Goal: Information Seeking & Learning: Learn about a topic

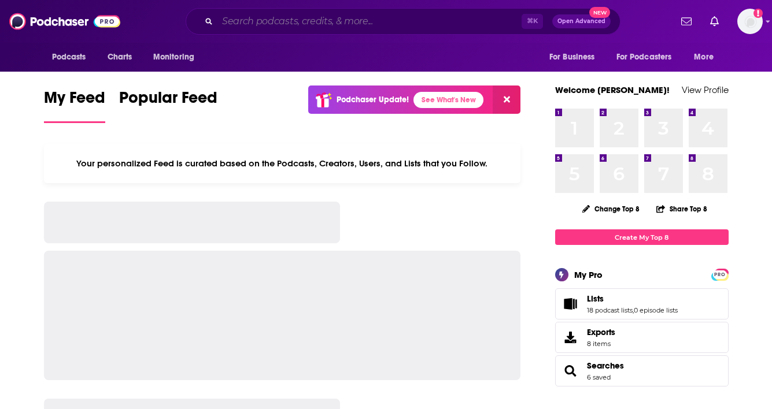
click at [371, 23] on input "Search podcasts, credits, & more..." at bounding box center [369, 21] width 304 height 19
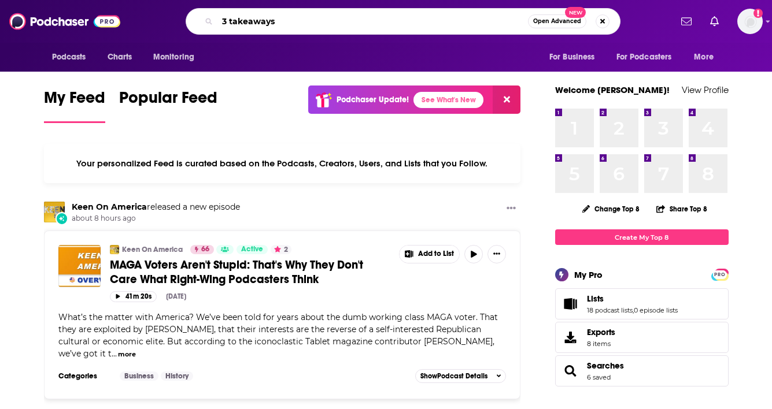
type input "3 takeaways"
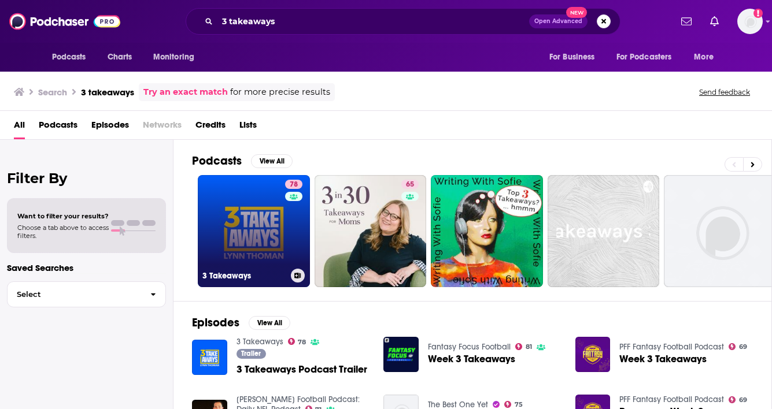
click at [248, 227] on link "78 3 Takeaways" at bounding box center [254, 231] width 112 height 112
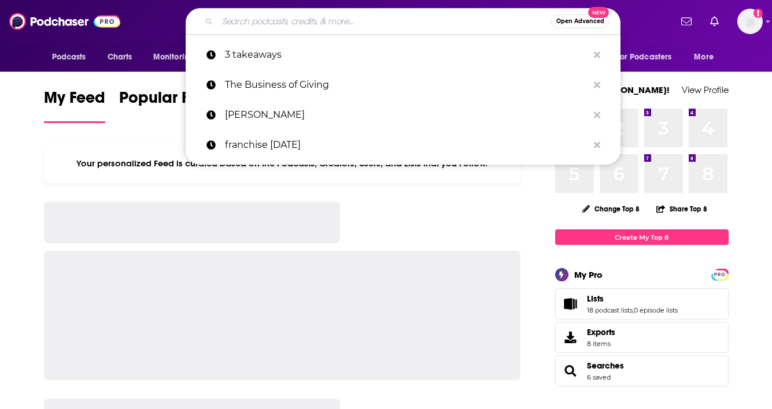
click at [327, 27] on input "Search podcasts, credits, & more..." at bounding box center [384, 21] width 334 height 19
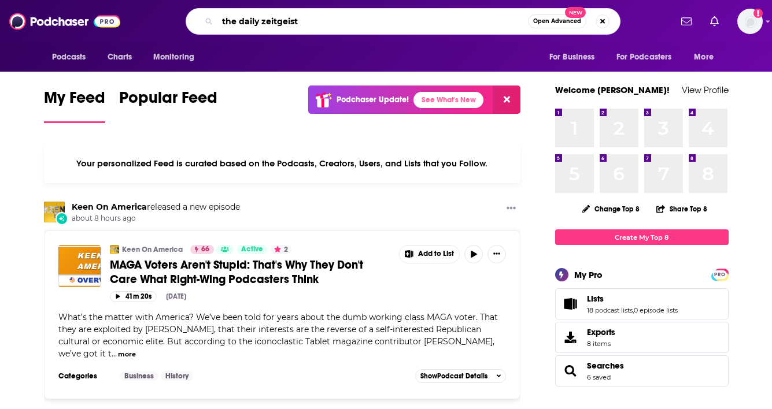
type input "the daily zeitgeist"
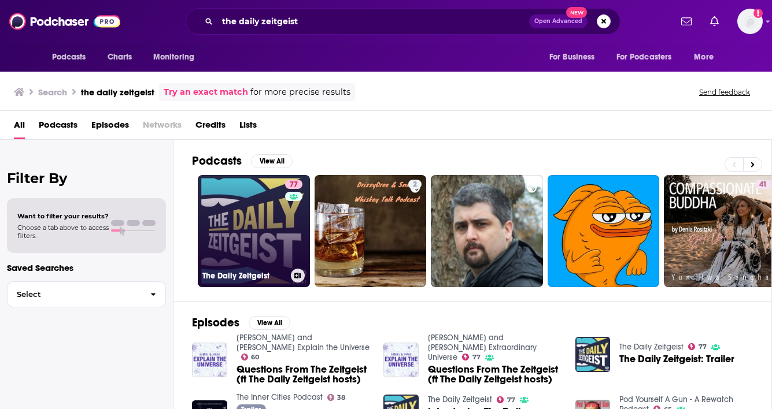
click at [261, 232] on link "77 The Daily Zeitgeist" at bounding box center [254, 231] width 112 height 112
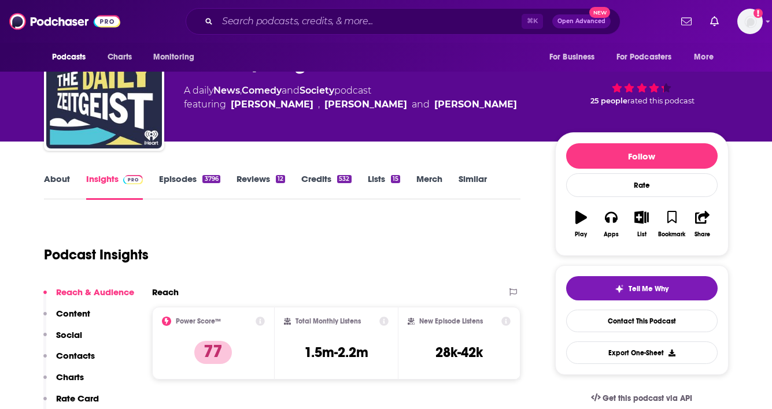
scroll to position [2, 0]
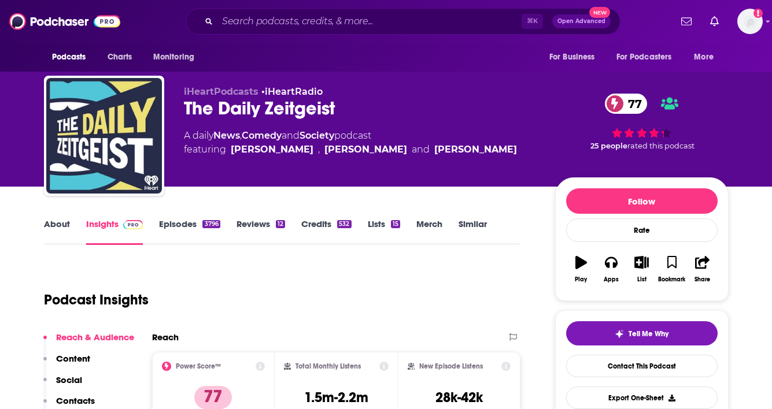
click at [50, 222] on link "About" at bounding box center [57, 232] width 26 height 27
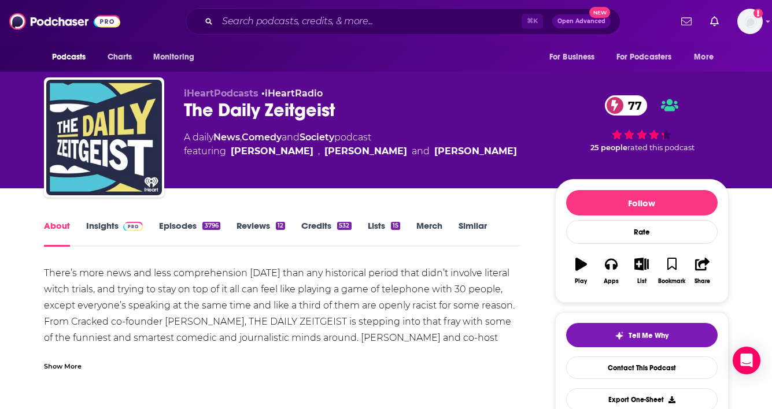
scroll to position [168, 0]
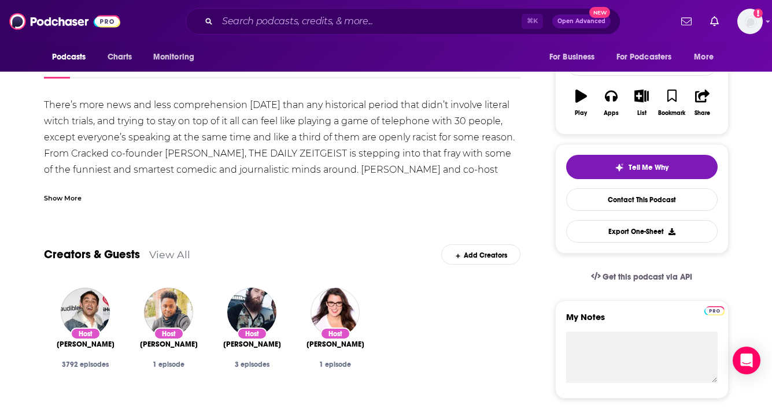
click at [58, 196] on div "Show More" at bounding box center [63, 197] width 38 height 11
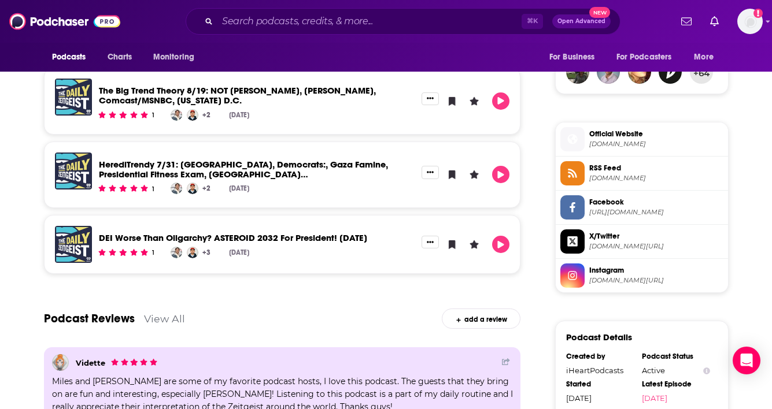
scroll to position [869, 0]
